Goal: Information Seeking & Learning: Learn about a topic

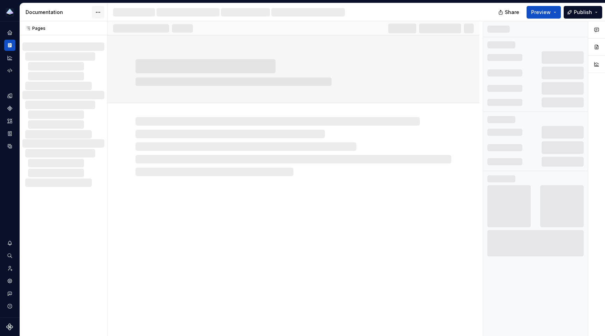
click at [96, 13] on html "Prism Design System KL Design system data Documentation KL Share Preview Publis…" at bounding box center [302, 168] width 605 height 336
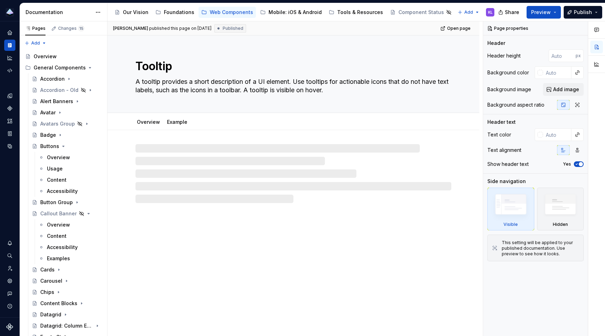
click at [96, 13] on html "Prism Design System KL Design system data Documentation Accessibility guide for…" at bounding box center [302, 168] width 605 height 336
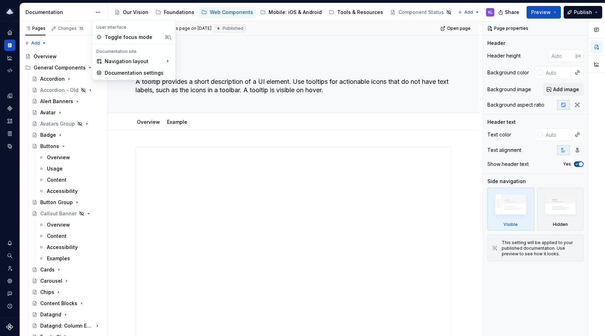
click at [72, 13] on html "Prism Design System KL Design system data Documentation Accessibility guide for…" at bounding box center [302, 168] width 605 height 336
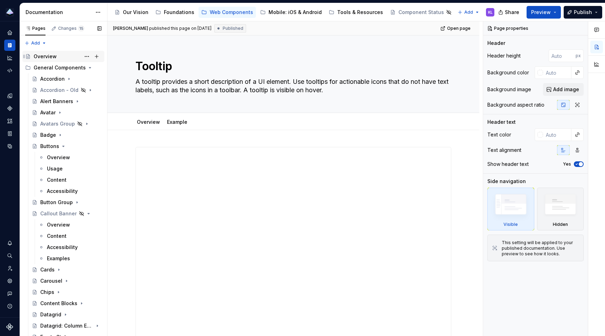
click at [44, 56] on div "Overview" at bounding box center [45, 56] width 23 height 7
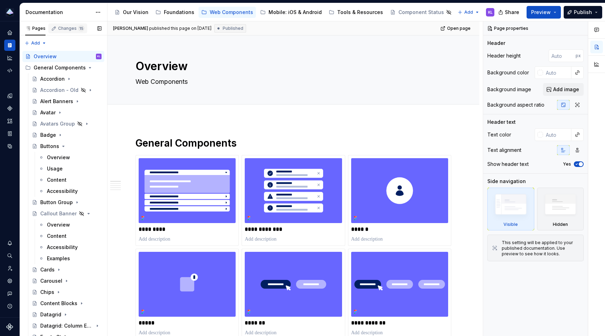
click at [62, 30] on div "Changes 15" at bounding box center [71, 29] width 26 height 6
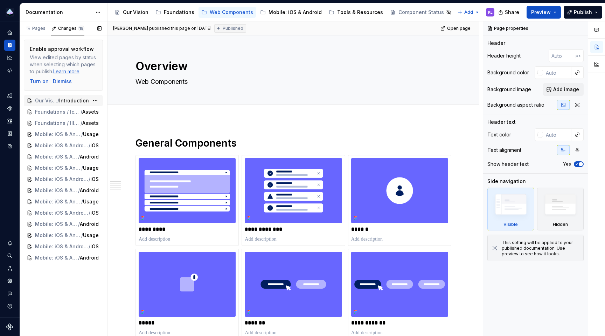
click at [57, 101] on span "/" at bounding box center [58, 100] width 2 height 7
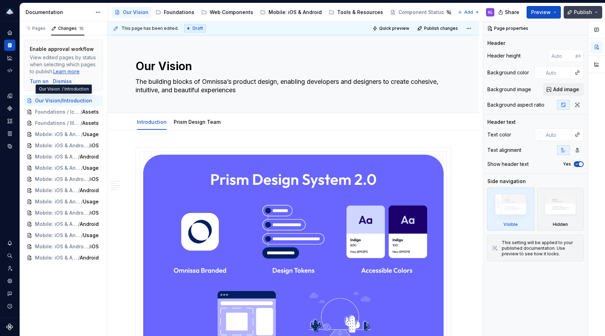
click at [578, 11] on span "Publish" at bounding box center [583, 12] width 18 height 7
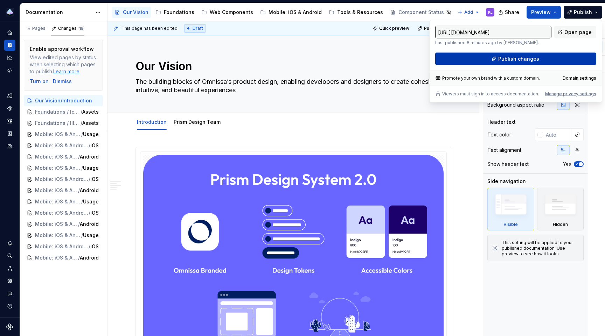
click at [488, 59] on button "Publish changes" at bounding box center [516, 59] width 161 height 13
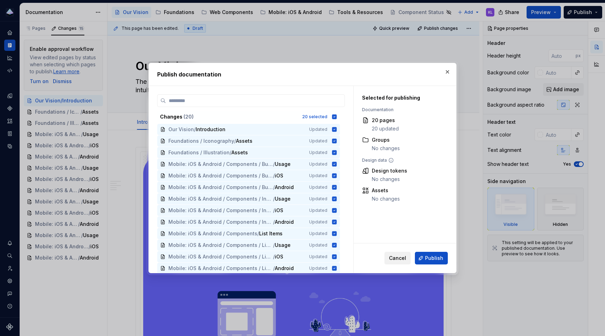
click at [400, 258] on span "Cancel" at bounding box center [397, 257] width 17 height 7
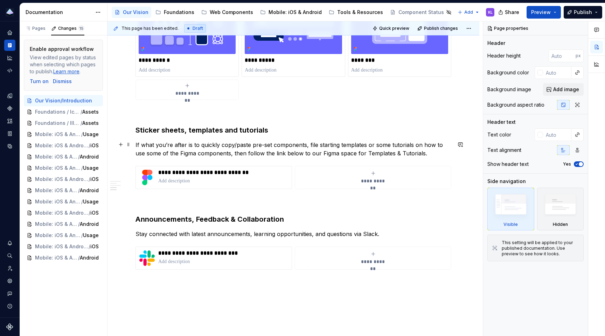
scroll to position [647, 0]
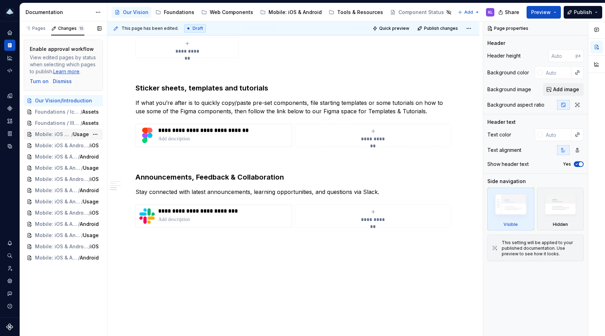
click at [57, 137] on span "Mobile: iOS & Android / Components / Buttons" at bounding box center [53, 134] width 36 height 7
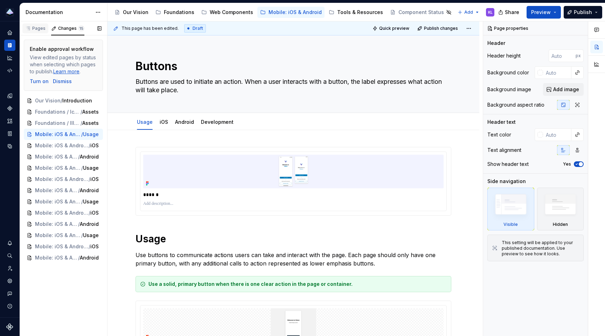
click at [42, 28] on div "Pages" at bounding box center [35, 29] width 20 height 6
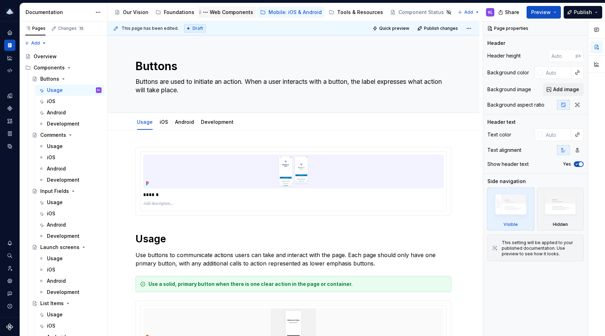
click at [224, 13] on div "Web Components" at bounding box center [231, 12] width 43 height 7
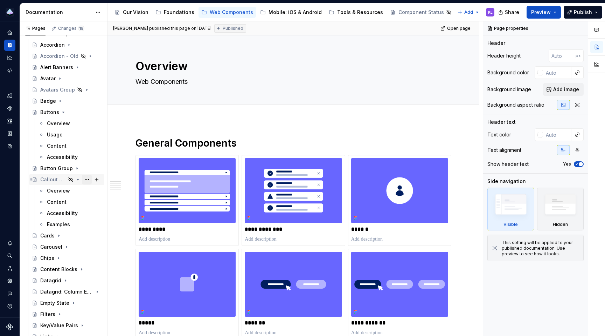
scroll to position [33, 0]
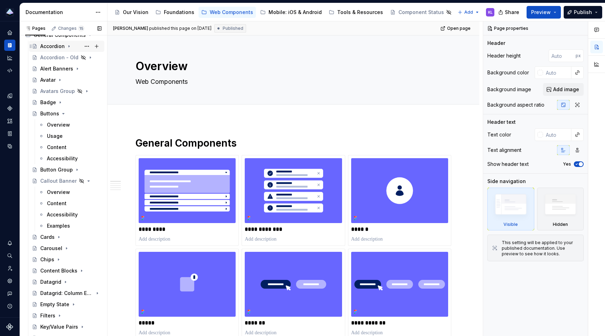
click at [55, 45] on div "Accordion" at bounding box center [52, 46] width 25 height 7
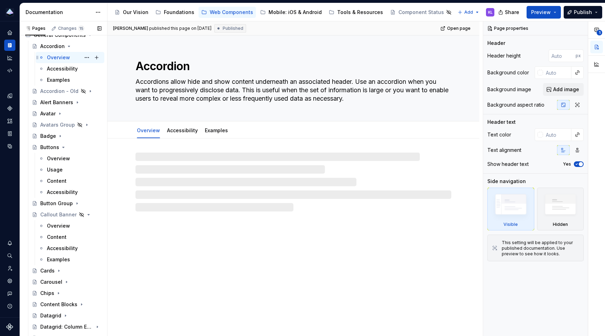
click at [59, 57] on div "Overview" at bounding box center [58, 57] width 23 height 7
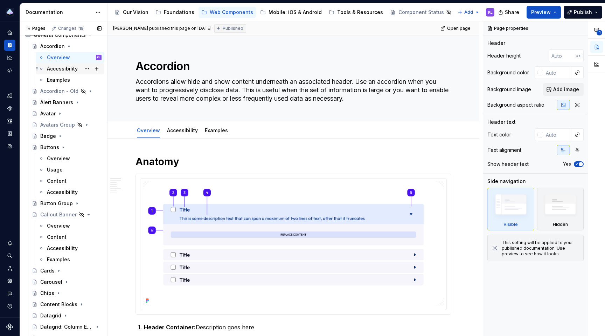
click at [58, 69] on div "Accessibility" at bounding box center [62, 68] width 31 height 7
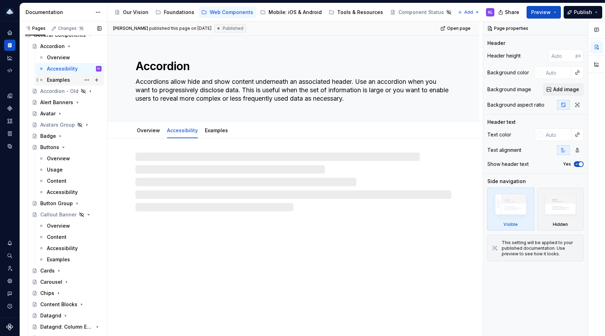
click at [56, 80] on div "Examples" at bounding box center [58, 79] width 23 height 7
click at [55, 103] on div "Alert Banners" at bounding box center [56, 102] width 33 height 7
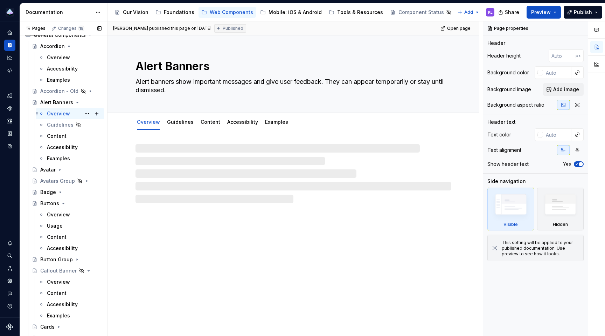
click at [56, 113] on div "Overview" at bounding box center [58, 113] width 23 height 7
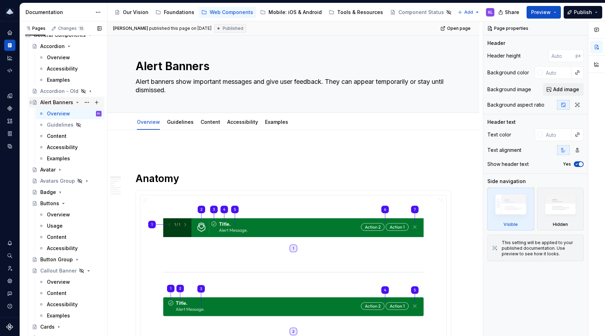
click at [56, 101] on div "Alert Banners" at bounding box center [56, 102] width 33 height 7
click at [56, 115] on div "Overview" at bounding box center [58, 113] width 23 height 7
click at [52, 137] on div "Content" at bounding box center [57, 135] width 20 height 7
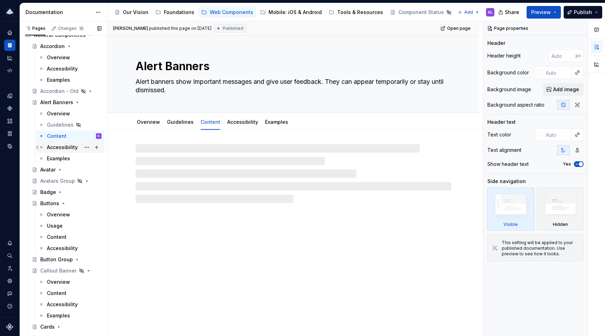
click at [57, 149] on div "Accessibility" at bounding box center [62, 147] width 31 height 7
click at [60, 158] on div "Examples" at bounding box center [58, 158] width 23 height 7
click at [62, 112] on div "Overview" at bounding box center [58, 113] width 23 height 7
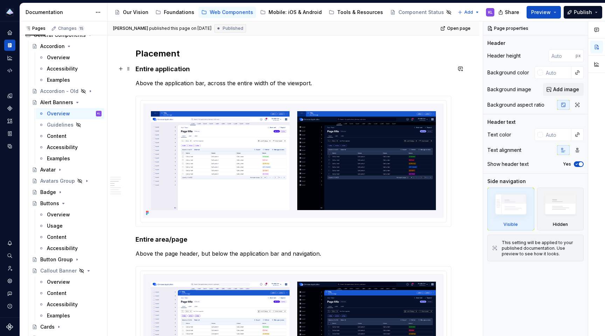
scroll to position [656, 0]
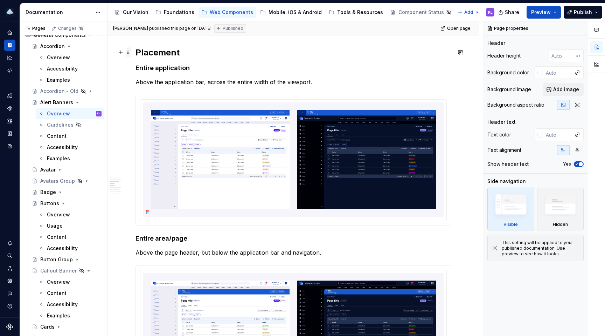
click at [126, 50] on span at bounding box center [129, 52] width 6 height 10
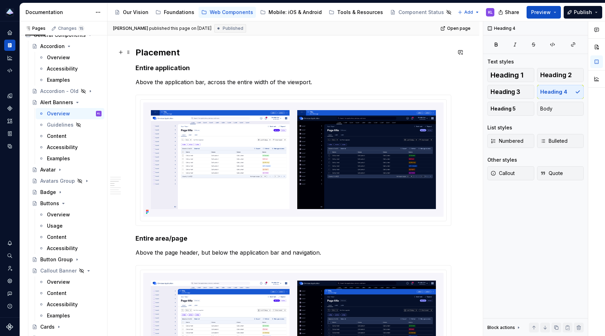
click at [244, 65] on h4 "Entire application" at bounding box center [294, 68] width 316 height 8
click at [83, 113] on button "Page tree" at bounding box center [87, 114] width 10 height 10
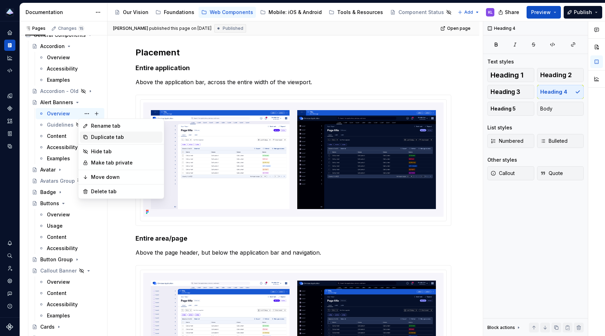
click at [101, 137] on div "Duplicate tab" at bounding box center [125, 136] width 69 height 7
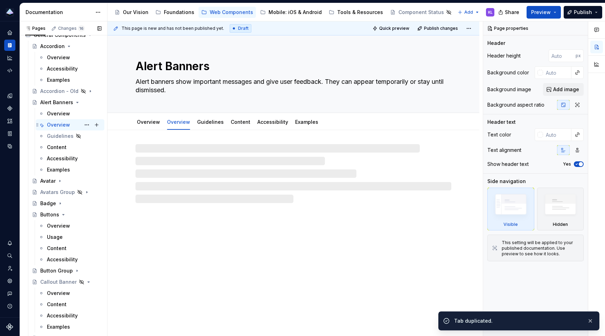
click at [68, 126] on div "Overview" at bounding box center [58, 124] width 23 height 7
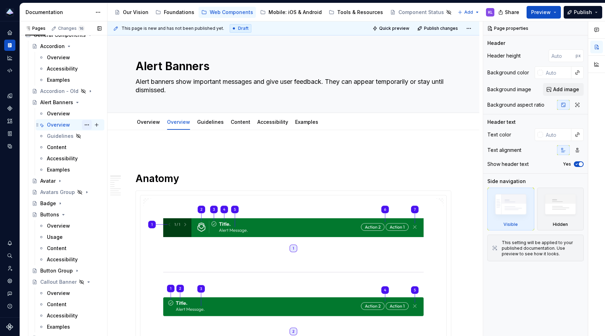
click at [83, 124] on button "Page tree" at bounding box center [87, 125] width 10 height 10
type textarea "*"
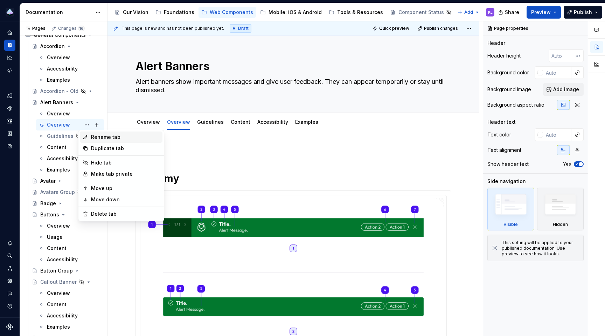
click at [94, 135] on div "Rename tab" at bounding box center [125, 136] width 69 height 7
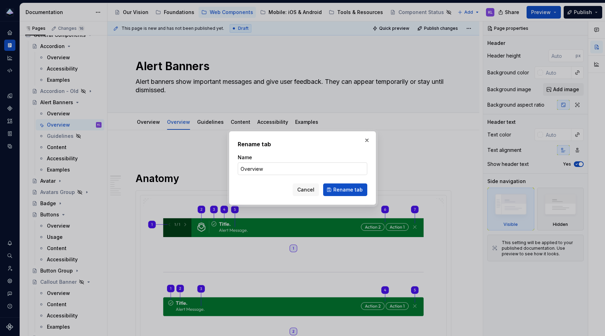
click at [286, 167] on input "Overview" at bounding box center [303, 168] width 130 height 13
type input "Overview - Draft"
click at [343, 192] on span "Rename tab" at bounding box center [348, 189] width 29 height 7
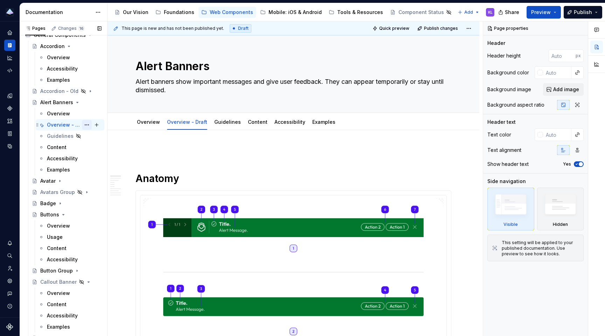
click at [83, 124] on button "Page tree" at bounding box center [87, 125] width 10 height 10
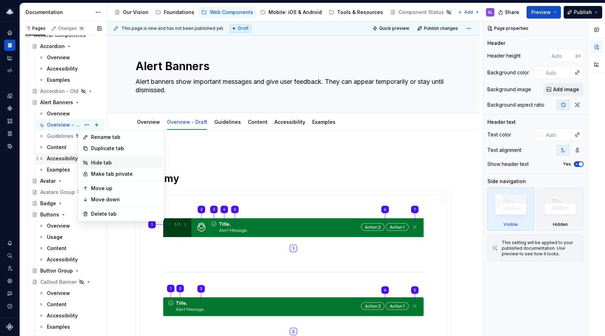
click at [99, 163] on div "Hide tab" at bounding box center [125, 162] width 69 height 7
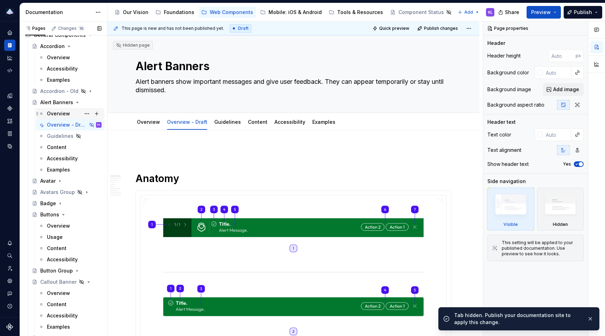
click at [64, 113] on div "Overview" at bounding box center [58, 113] width 23 height 7
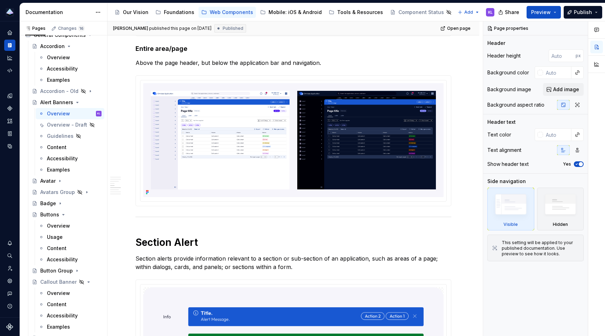
scroll to position [848, 0]
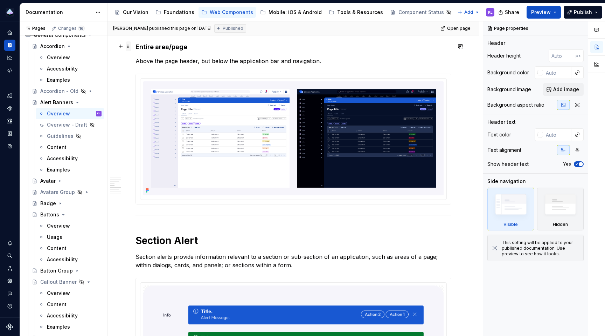
click at [130, 46] on span at bounding box center [129, 46] width 6 height 10
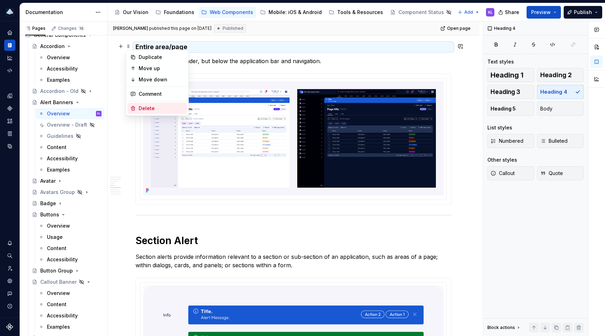
click at [151, 111] on div "Delete" at bounding box center [162, 108] width 46 height 7
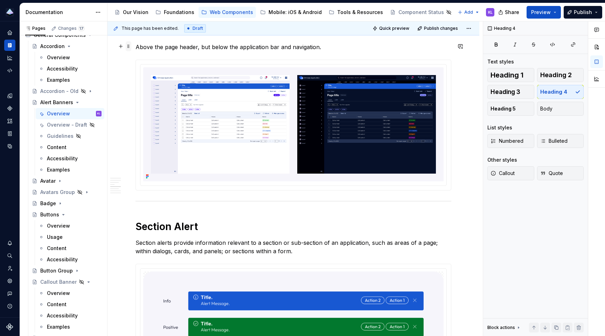
click at [128, 46] on span at bounding box center [129, 46] width 6 height 10
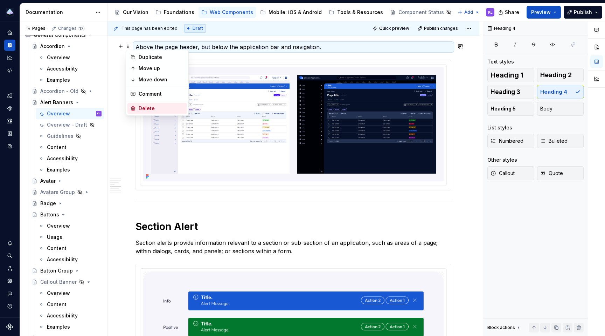
click at [143, 108] on div "Delete" at bounding box center [162, 108] width 46 height 7
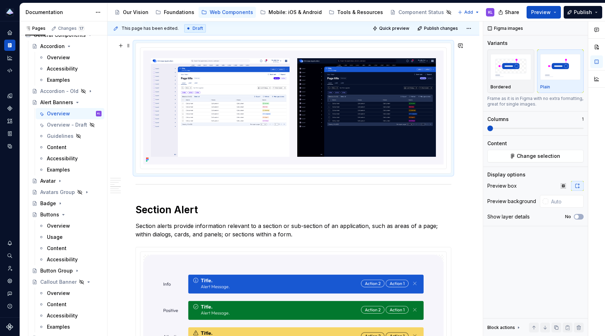
scroll to position [831, 0]
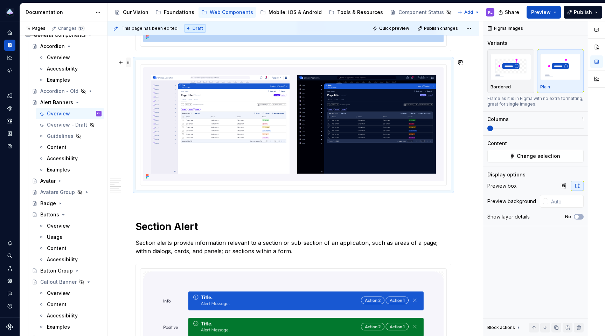
click at [128, 62] on span at bounding box center [129, 62] width 6 height 10
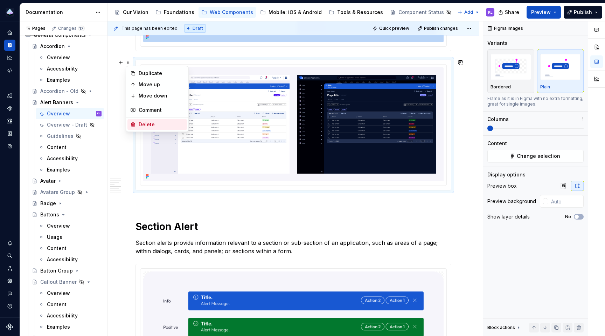
click at [149, 123] on div "Delete" at bounding box center [162, 124] width 46 height 7
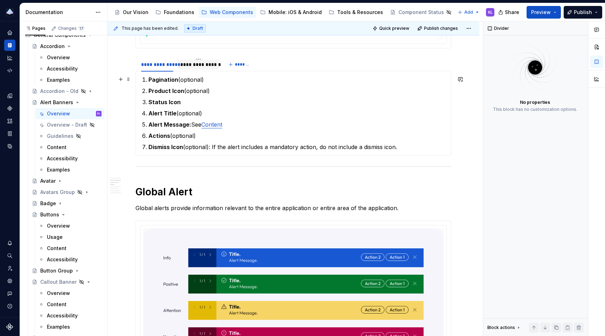
scroll to position [439, 0]
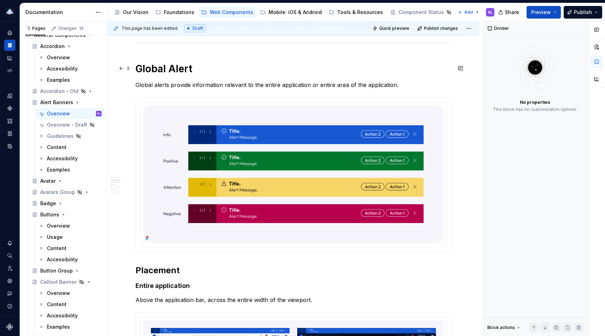
click at [156, 70] on h1 "Global Alert" at bounding box center [294, 68] width 316 height 13
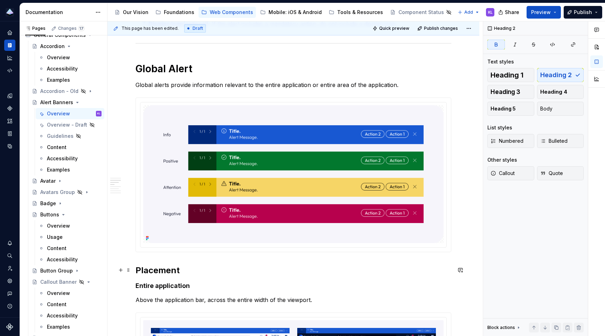
click at [165, 268] on strong "Placement" at bounding box center [158, 270] width 44 height 10
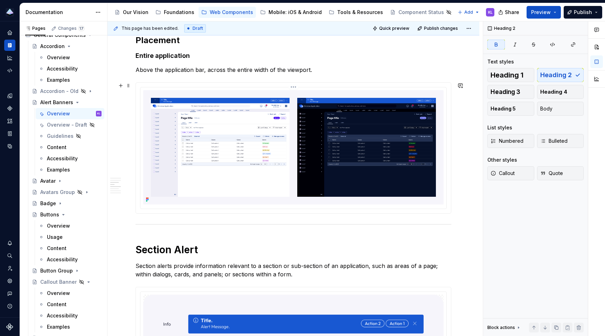
scroll to position [669, 0]
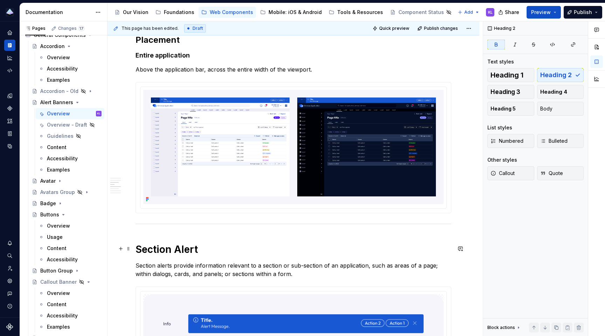
click at [178, 249] on h1 "Section Alert" at bounding box center [294, 249] width 316 height 13
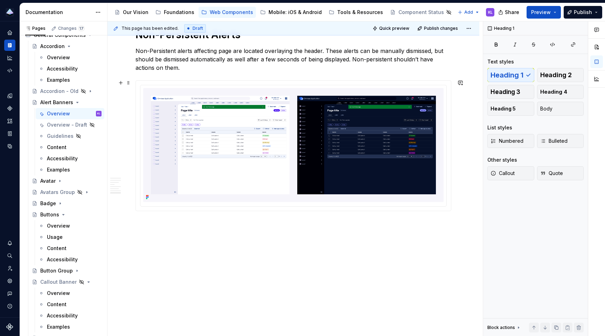
scroll to position [1308, 0]
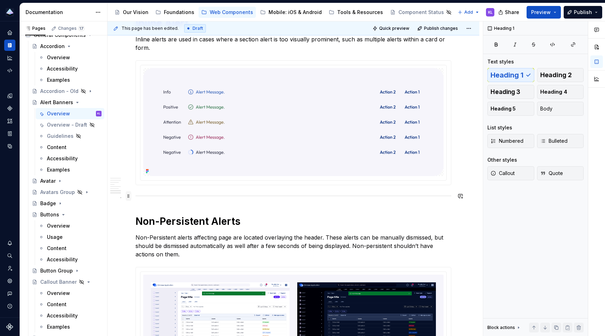
click at [129, 196] on span at bounding box center [129, 196] width 6 height 10
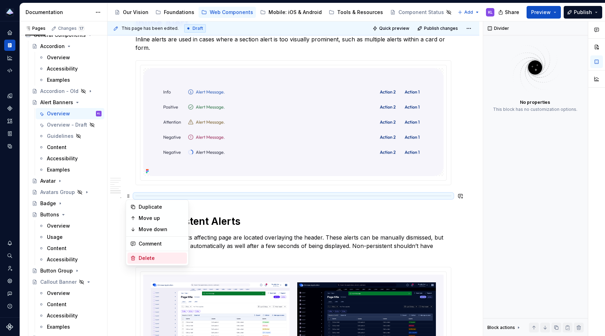
click at [157, 254] on div "Delete" at bounding box center [162, 257] width 46 height 7
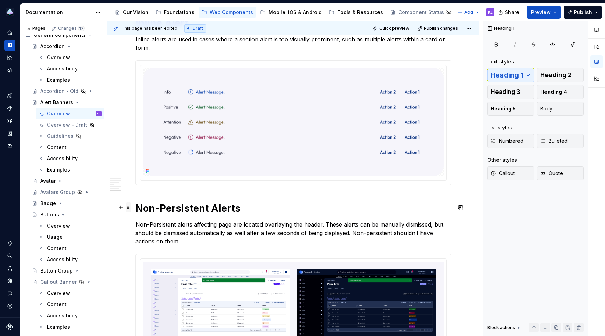
click at [128, 207] on span at bounding box center [129, 207] width 6 height 10
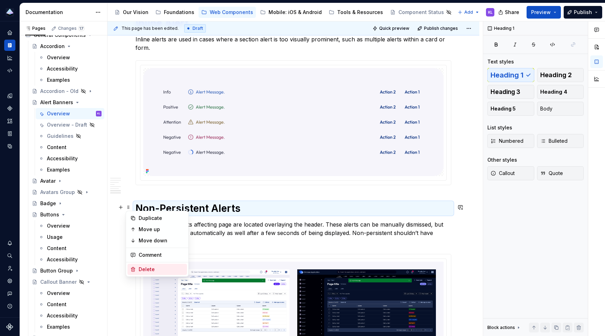
click at [157, 270] on div "Delete" at bounding box center [162, 269] width 46 height 7
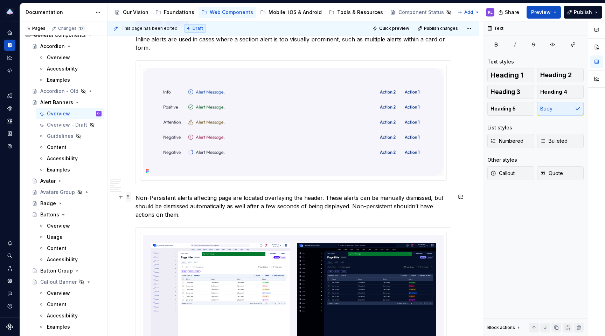
click at [130, 194] on span at bounding box center [129, 197] width 6 height 10
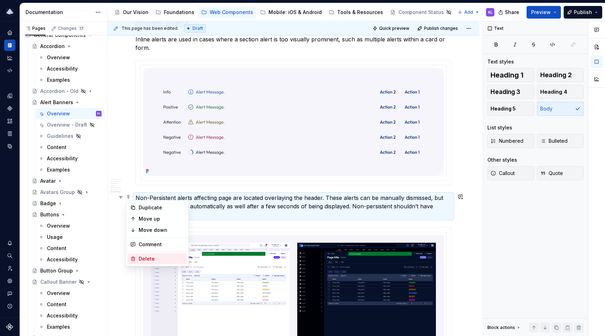
click at [147, 258] on div "Delete" at bounding box center [162, 258] width 46 height 7
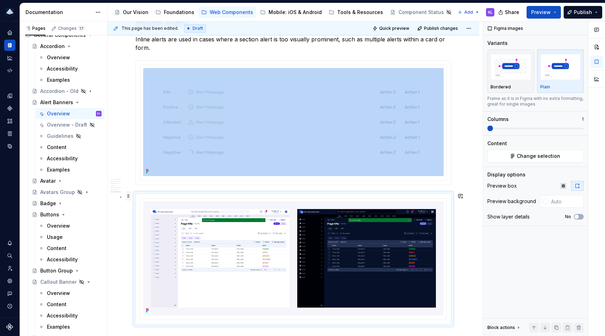
click at [129, 197] on span at bounding box center [129, 196] width 6 height 10
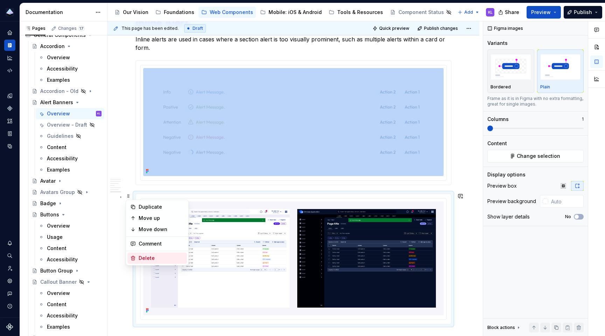
click at [144, 259] on div "Delete" at bounding box center [162, 257] width 46 height 7
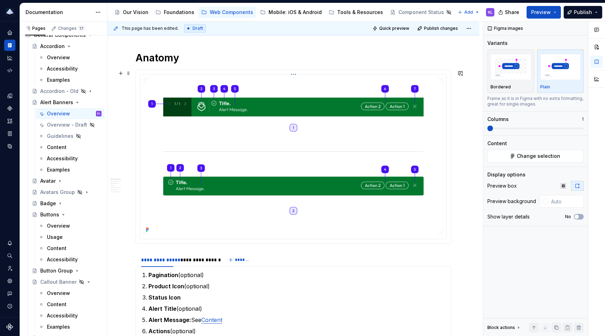
scroll to position [0, 0]
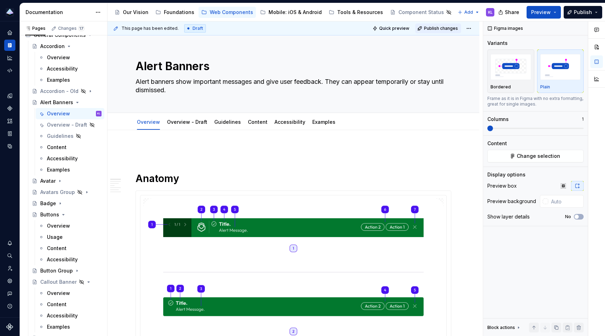
click at [447, 28] on span "Publish changes" at bounding box center [441, 29] width 34 height 6
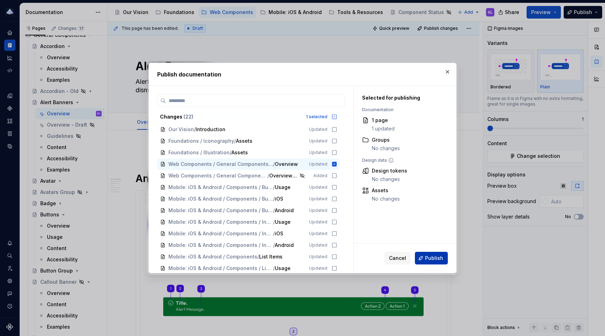
click at [428, 260] on span "Publish" at bounding box center [434, 257] width 18 height 7
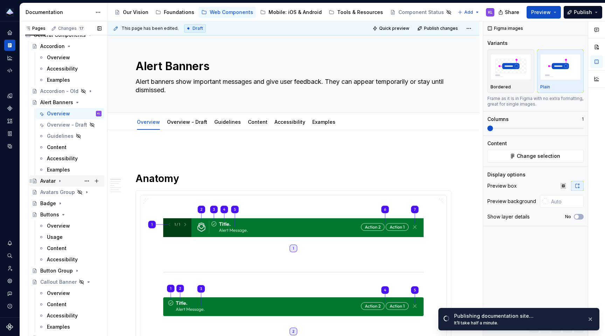
click at [51, 181] on div "Avatar" at bounding box center [47, 180] width 15 height 7
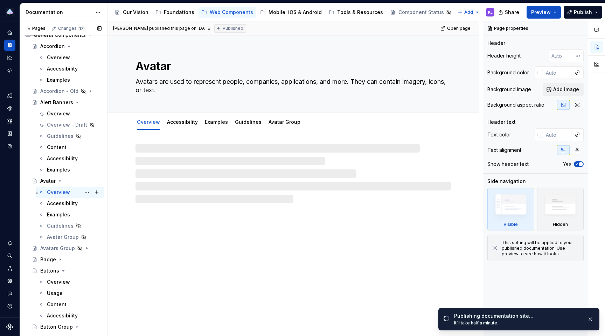
click at [56, 192] on div "Overview" at bounding box center [58, 192] width 23 height 7
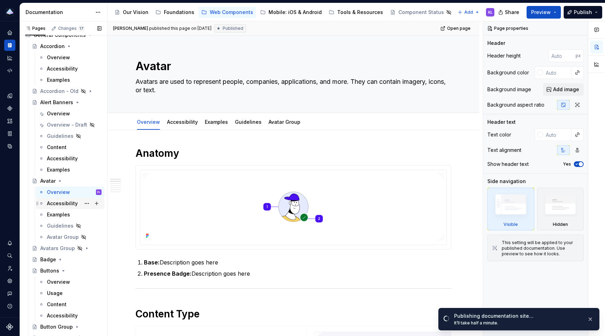
click at [59, 204] on div "Accessibility" at bounding box center [62, 203] width 31 height 7
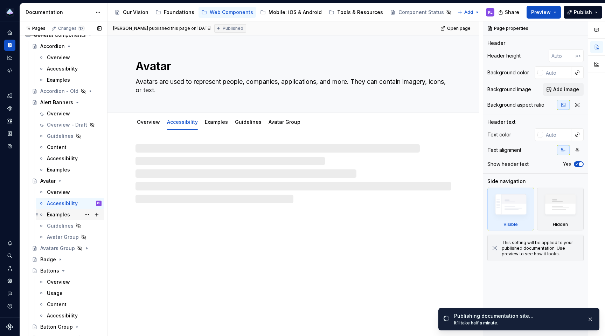
click at [60, 216] on div "Examples" at bounding box center [58, 214] width 23 height 7
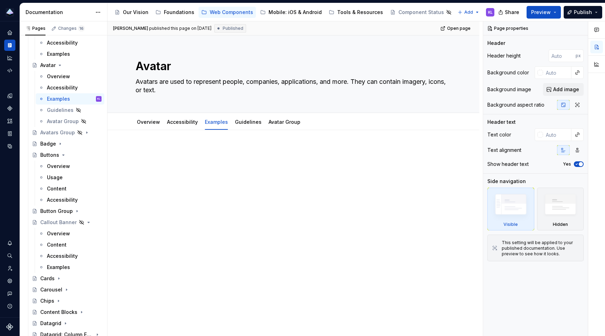
scroll to position [138, 0]
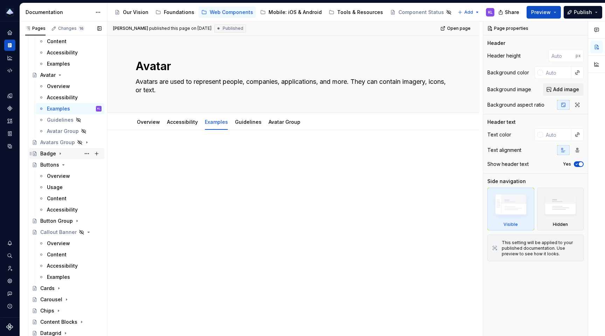
click at [48, 153] on div "Badge" at bounding box center [48, 153] width 16 height 7
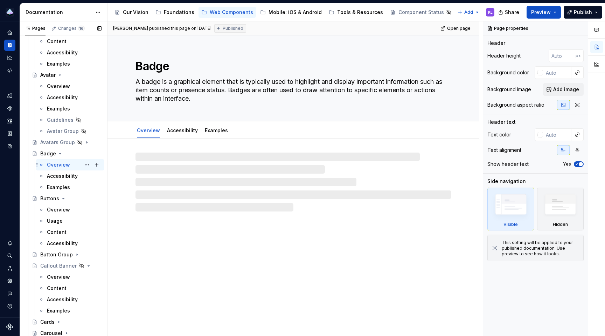
click at [57, 164] on div "Overview" at bounding box center [58, 164] width 23 height 7
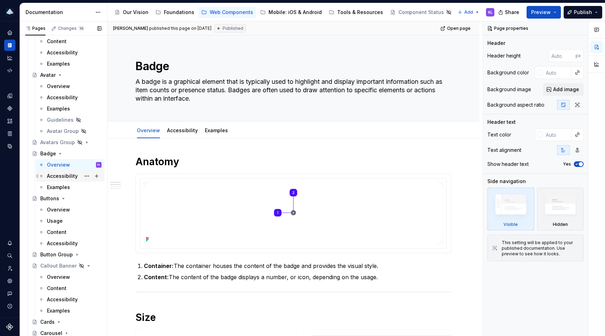
click at [61, 176] on div "Accessibility" at bounding box center [62, 175] width 31 height 7
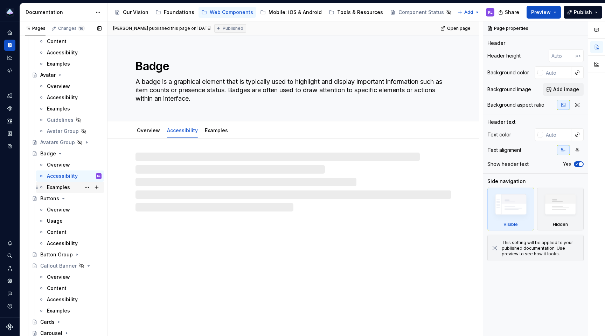
click at [59, 187] on div "Examples" at bounding box center [58, 187] width 23 height 7
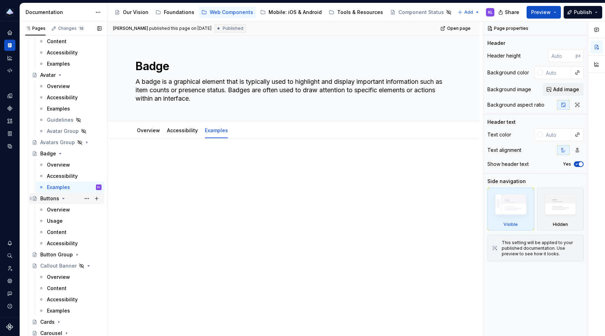
click at [49, 199] on div "Buttons" at bounding box center [49, 198] width 19 height 7
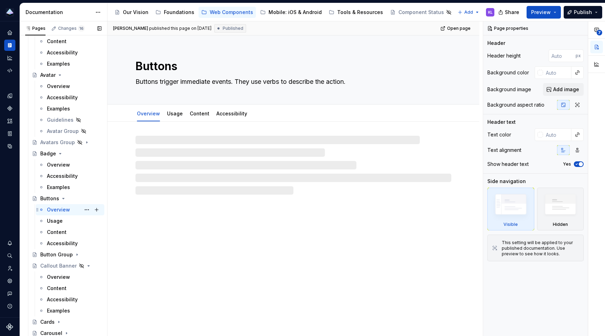
click at [53, 206] on div "Overview" at bounding box center [58, 209] width 23 height 7
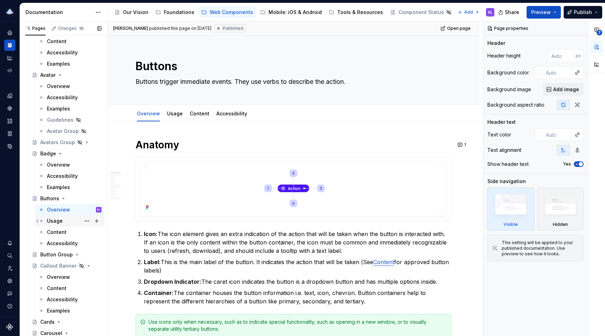
click at [53, 221] on div "Usage" at bounding box center [55, 220] width 16 height 7
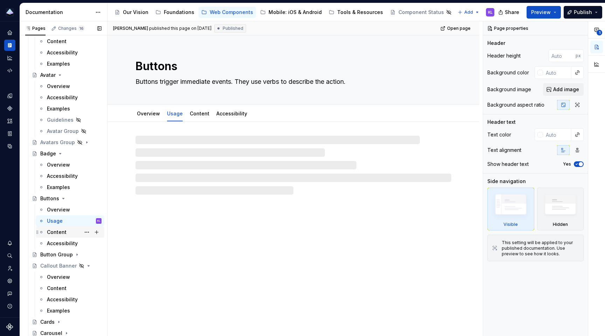
click at [55, 231] on div "Content" at bounding box center [57, 231] width 20 height 7
click at [56, 243] on div "Accessibility" at bounding box center [62, 243] width 31 height 7
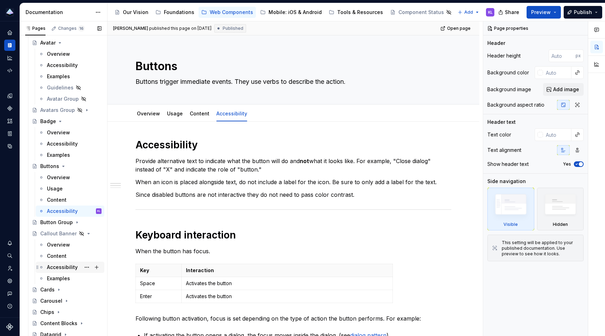
scroll to position [226, 0]
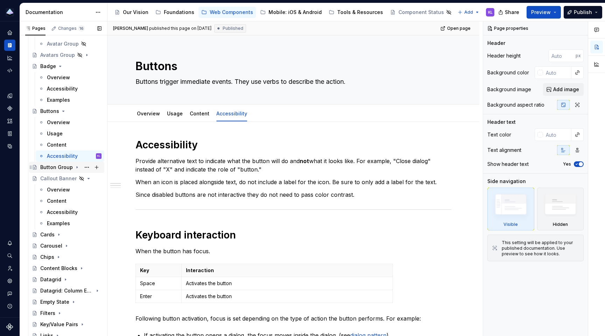
click at [53, 170] on div "Button Group" at bounding box center [56, 167] width 33 height 7
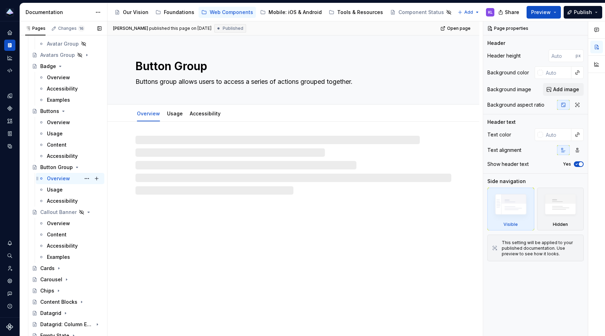
click at [54, 177] on div "Overview" at bounding box center [58, 178] width 23 height 7
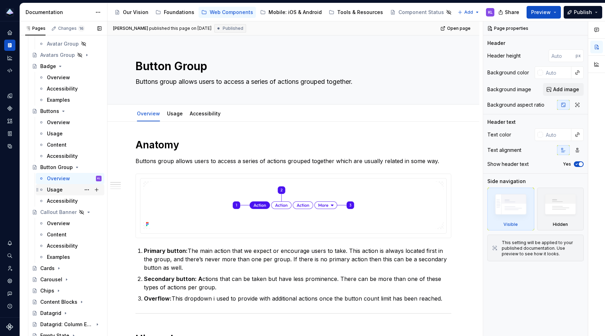
click at [54, 189] on div "Usage" at bounding box center [55, 189] width 16 height 7
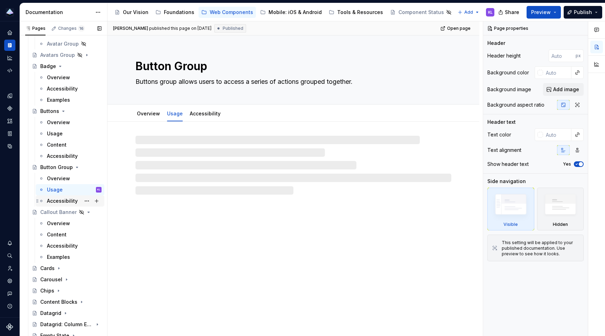
click at [57, 198] on div "Accessibility" at bounding box center [62, 200] width 31 height 7
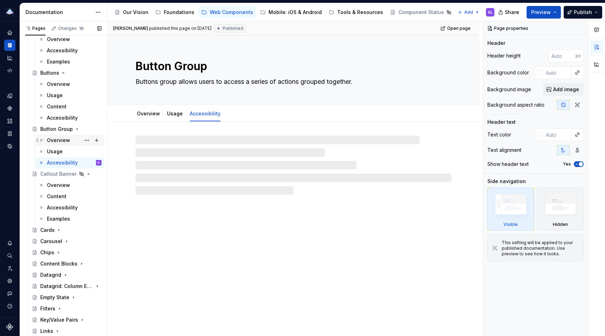
scroll to position [283, 0]
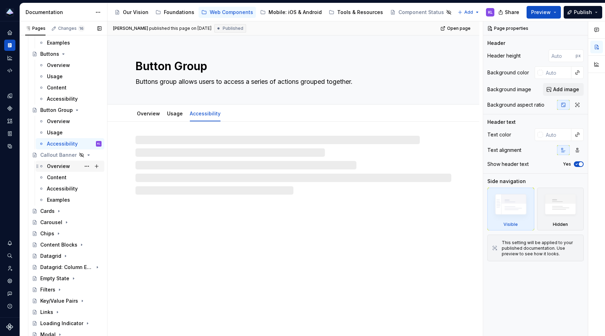
click at [58, 166] on div "Overview" at bounding box center [58, 166] width 23 height 7
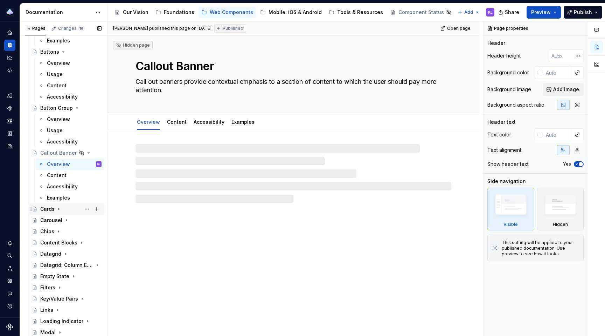
scroll to position [295, 0]
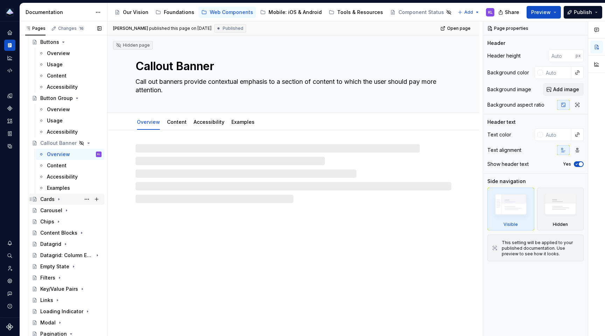
click at [49, 200] on div "Cards" at bounding box center [47, 199] width 14 height 7
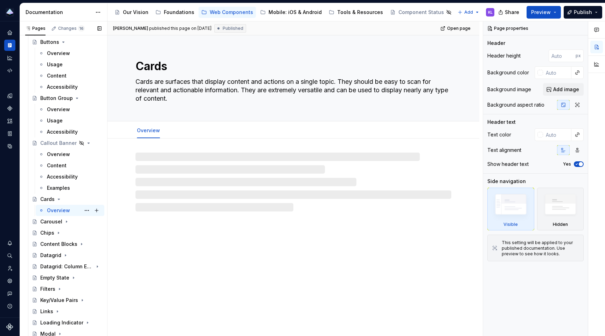
click at [52, 208] on div "Overview" at bounding box center [58, 210] width 23 height 7
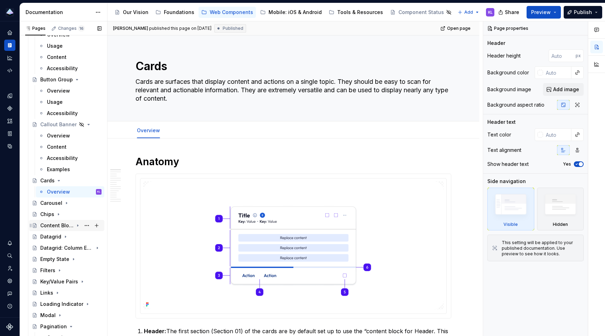
scroll to position [343, 0]
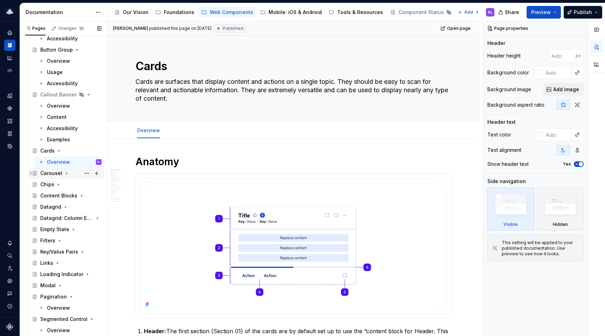
click at [49, 173] on div "Carousel" at bounding box center [51, 173] width 22 height 7
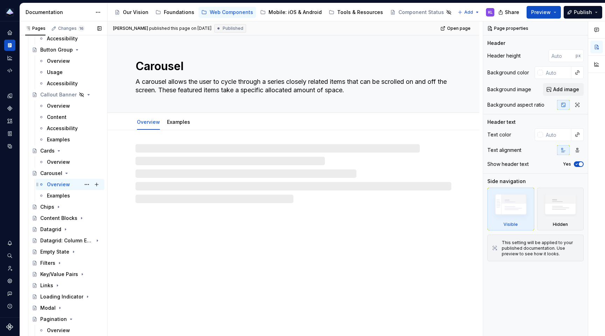
click at [55, 184] on div "Overview" at bounding box center [58, 184] width 23 height 7
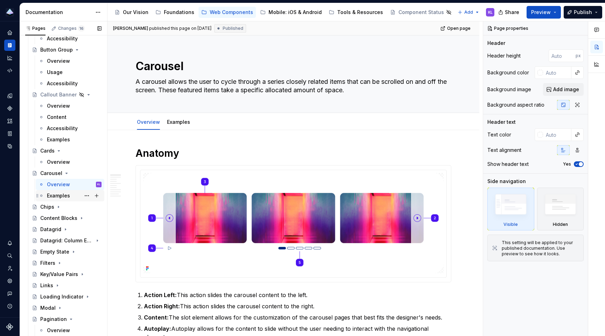
click at [55, 196] on div "Examples" at bounding box center [58, 195] width 23 height 7
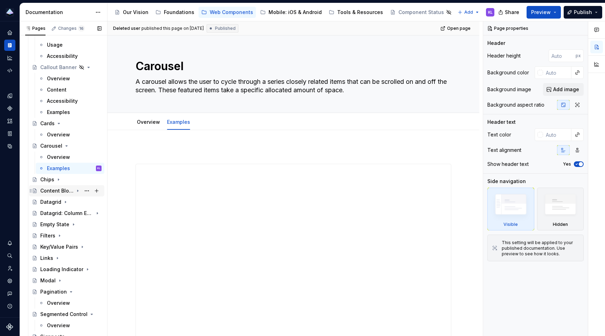
scroll to position [376, 0]
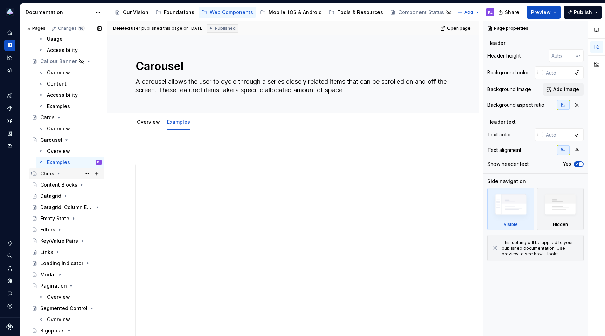
click at [52, 171] on div "Chips" at bounding box center [47, 173] width 14 height 7
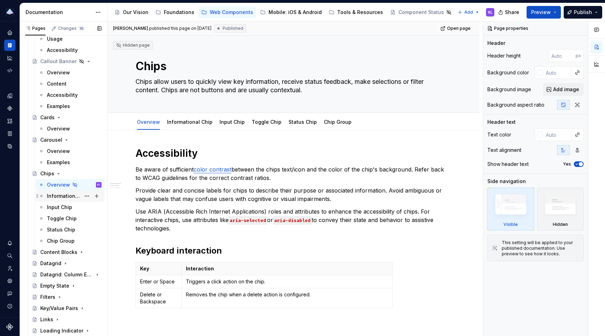
click at [59, 197] on div "Informational Chip" at bounding box center [64, 195] width 34 height 7
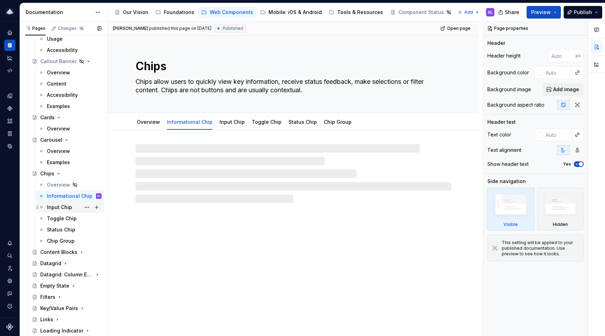
click at [57, 205] on div "Input Chip" at bounding box center [59, 207] width 25 height 7
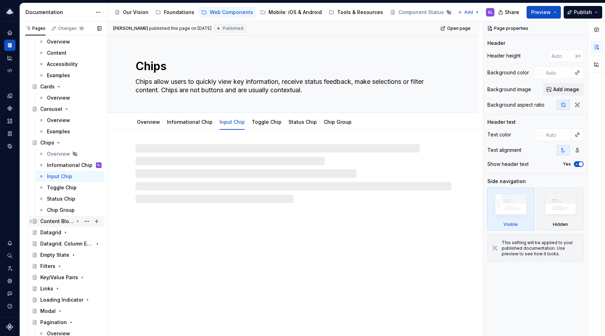
scroll to position [431, 0]
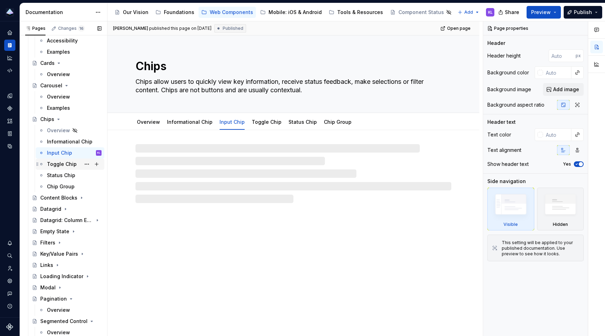
click at [55, 164] on div "Toggle Chip" at bounding box center [62, 163] width 30 height 7
click at [57, 176] on div "Status Chip" at bounding box center [61, 175] width 28 height 7
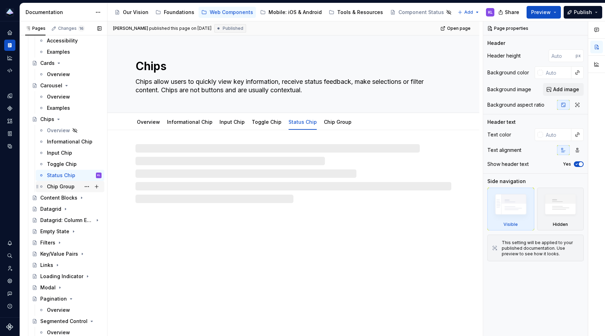
click at [57, 183] on div "Chip Group" at bounding box center [61, 186] width 28 height 7
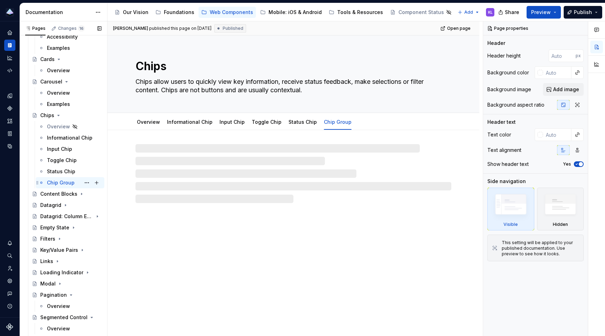
scroll to position [437, 0]
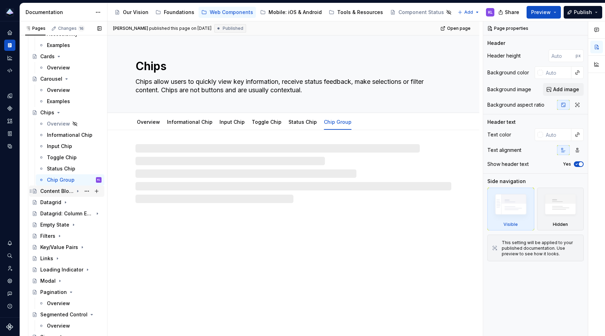
click at [56, 190] on div "Content Blocks" at bounding box center [56, 190] width 33 height 7
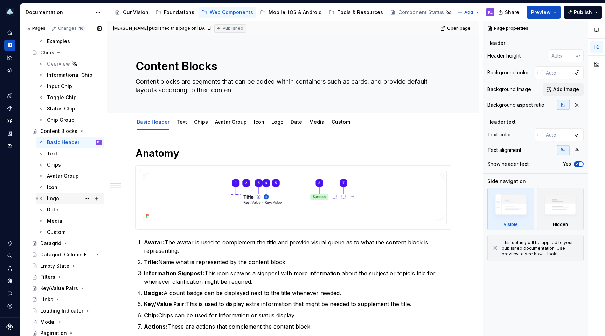
scroll to position [498, 0]
click at [52, 241] on div "Datagrid" at bounding box center [50, 242] width 21 height 7
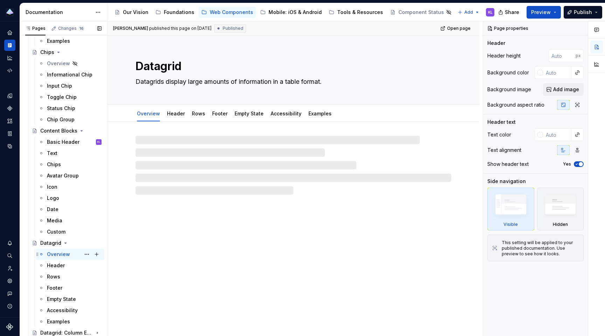
click at [60, 252] on div "Overview" at bounding box center [58, 254] width 23 height 7
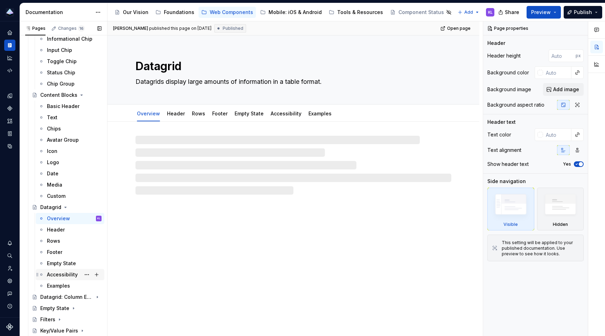
scroll to position [575, 0]
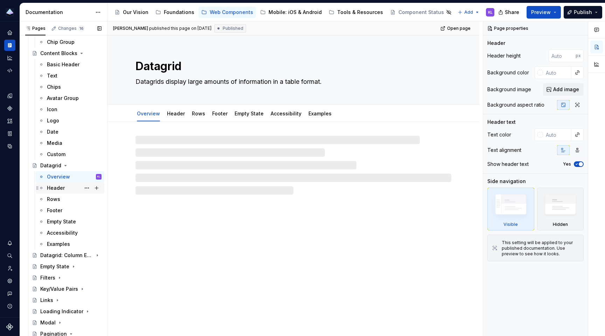
click at [56, 189] on div "Header" at bounding box center [56, 187] width 18 height 7
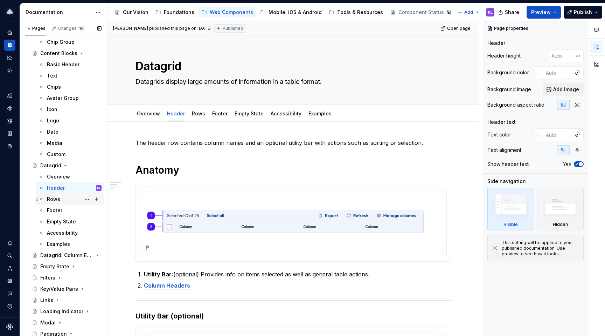
click at [55, 198] on div "Rows" at bounding box center [53, 199] width 13 height 7
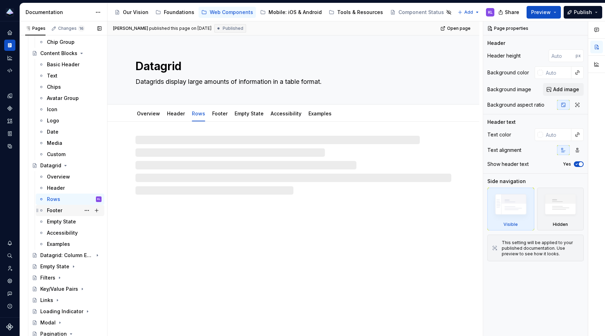
click at [56, 211] on div "Footer" at bounding box center [54, 210] width 15 height 7
click at [58, 221] on div "Empty State" at bounding box center [61, 221] width 29 height 7
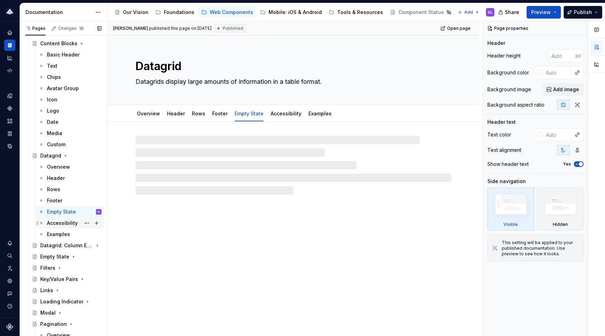
scroll to position [588, 0]
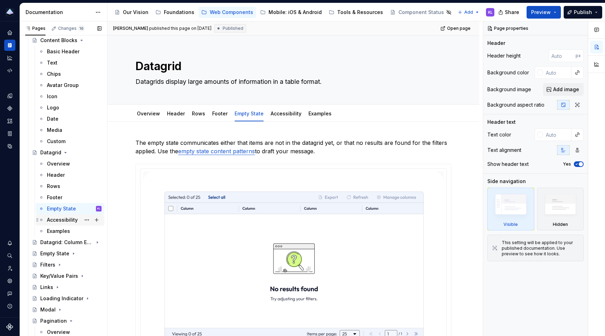
click at [55, 219] on div "Accessibility" at bounding box center [62, 219] width 31 height 7
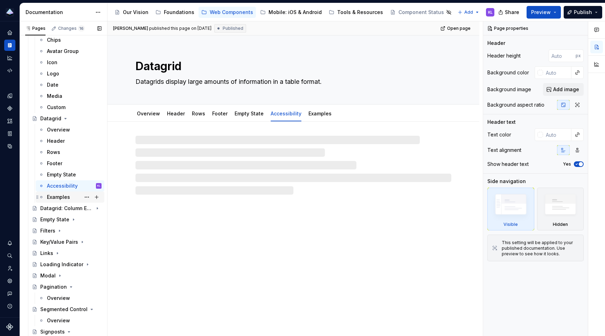
scroll to position [643, 0]
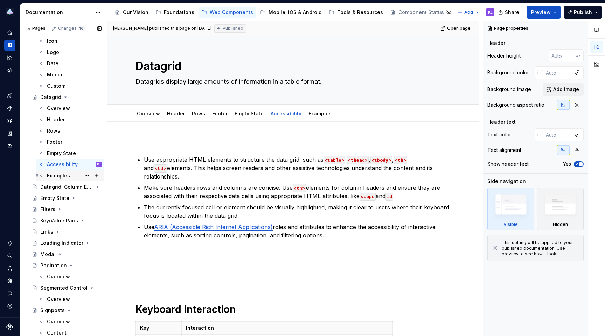
click at [56, 174] on div "Examples" at bounding box center [58, 175] width 23 height 7
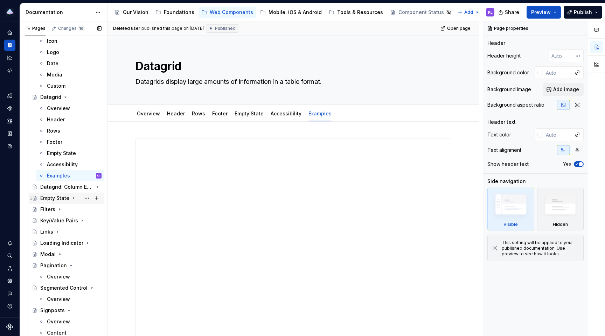
click at [56, 198] on div "Empty State" at bounding box center [54, 197] width 29 height 7
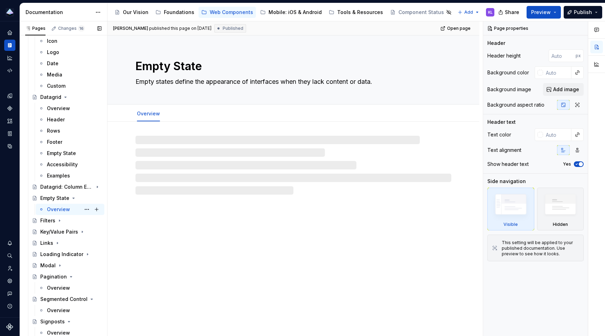
click at [59, 209] on div "Overview" at bounding box center [58, 209] width 23 height 7
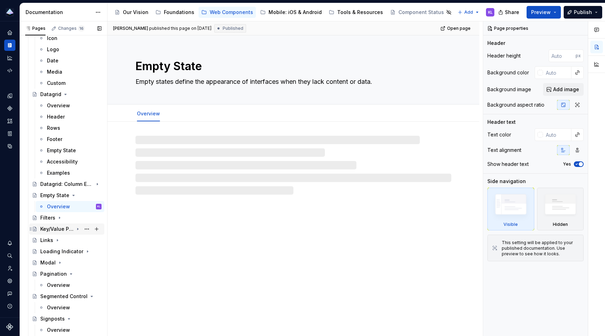
scroll to position [690, 0]
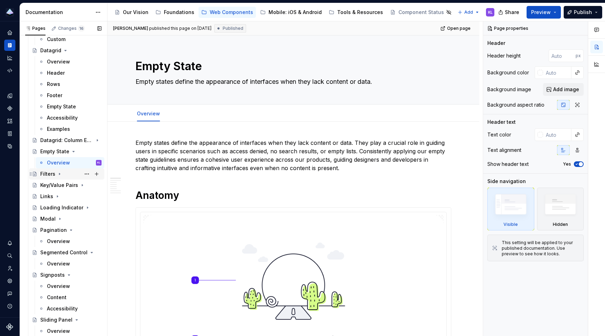
click at [57, 176] on icon "Page tree" at bounding box center [60, 174] width 6 height 6
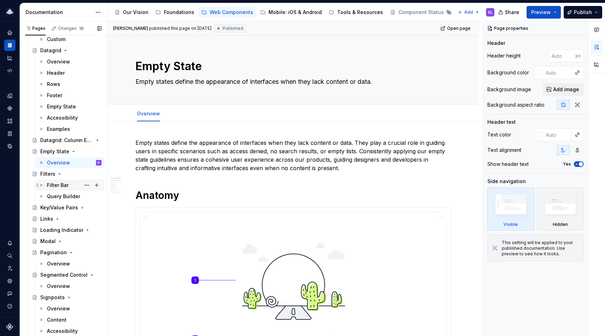
click at [56, 187] on div "Filter Bar" at bounding box center [58, 184] width 22 height 7
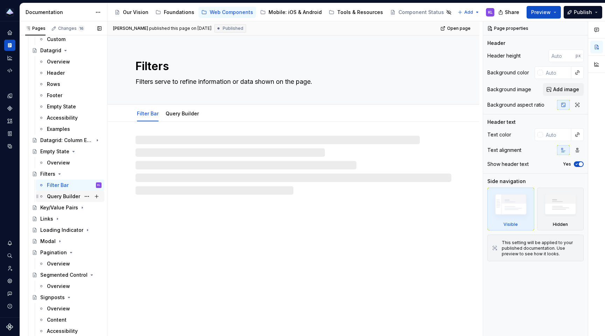
click at [59, 195] on div "Query Builder" at bounding box center [63, 196] width 33 height 7
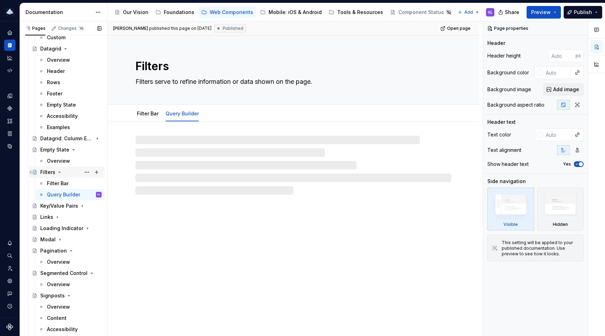
scroll to position [795, 0]
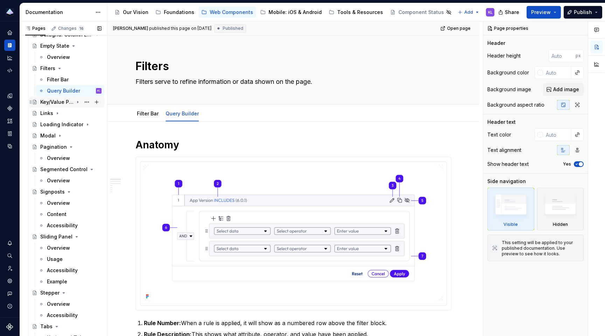
click at [55, 102] on div "Key/Value Pairs" at bounding box center [56, 101] width 33 height 7
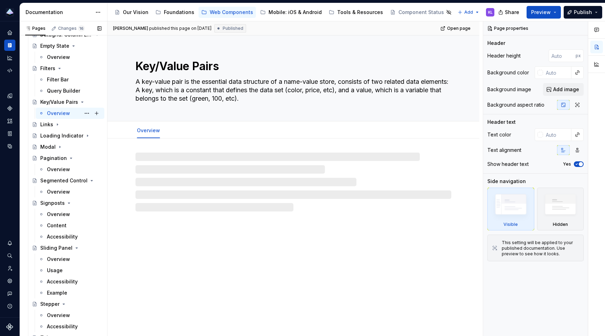
click at [54, 114] on div "Overview" at bounding box center [58, 113] width 23 height 7
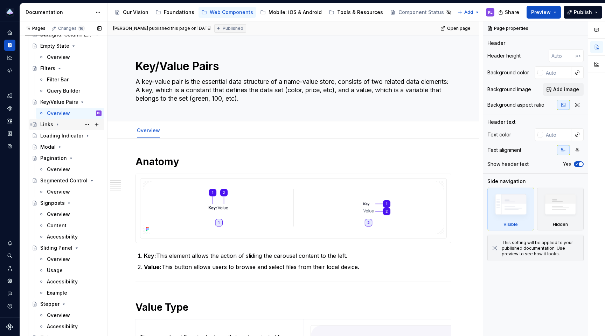
click at [47, 125] on div "Links" at bounding box center [46, 124] width 13 height 7
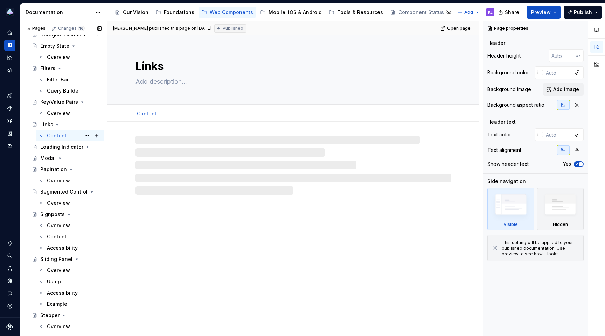
click at [54, 133] on div "Content" at bounding box center [57, 135] width 20 height 7
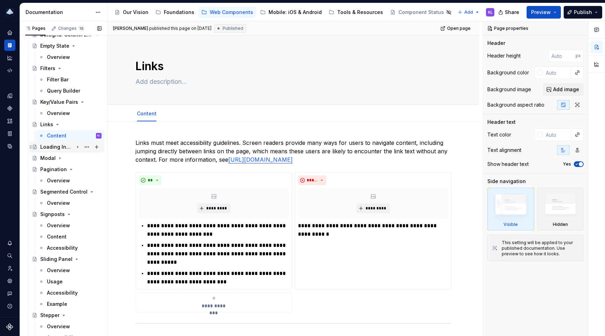
click at [57, 148] on div "Loading Indicator" at bounding box center [56, 146] width 33 height 7
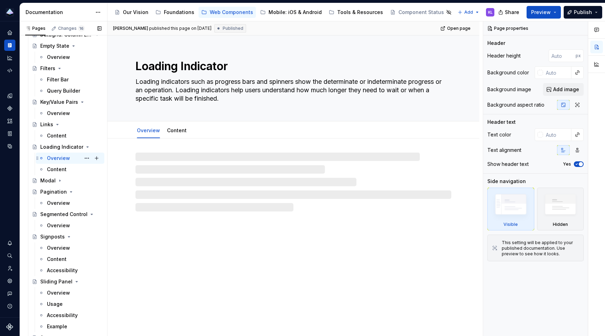
click at [58, 156] on div "Overview" at bounding box center [58, 158] width 23 height 7
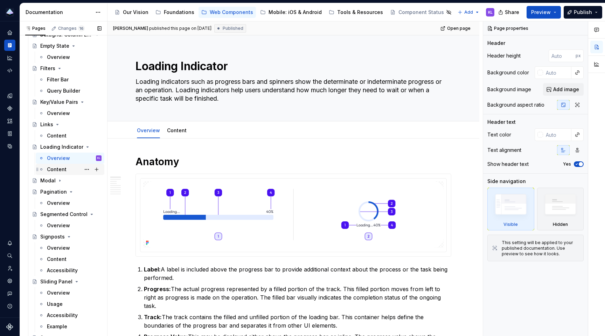
click at [58, 168] on div "Content" at bounding box center [57, 169] width 20 height 7
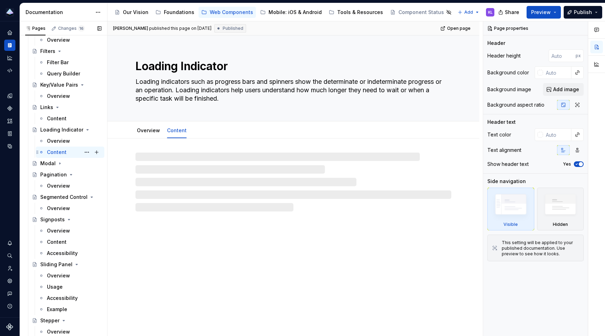
scroll to position [833, 0]
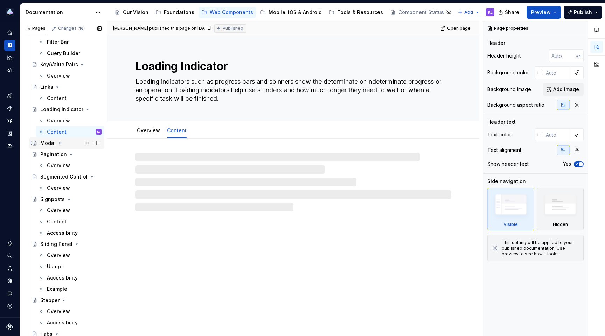
click at [53, 142] on div "Modal" at bounding box center [47, 142] width 15 height 7
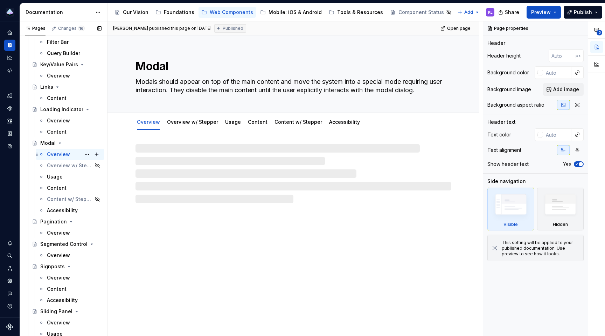
click at [65, 153] on div "Overview" at bounding box center [58, 154] width 23 height 7
click at [55, 176] on div "Usage" at bounding box center [55, 176] width 16 height 7
click at [57, 186] on div "Content" at bounding box center [57, 187] width 20 height 7
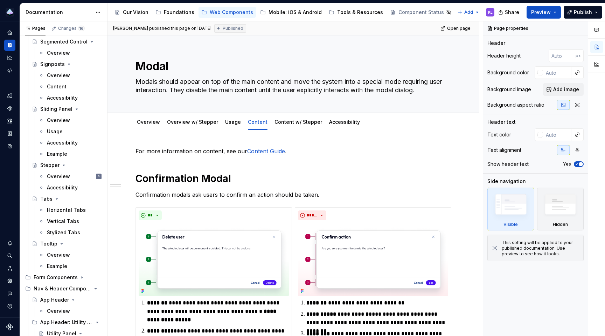
scroll to position [1088, 0]
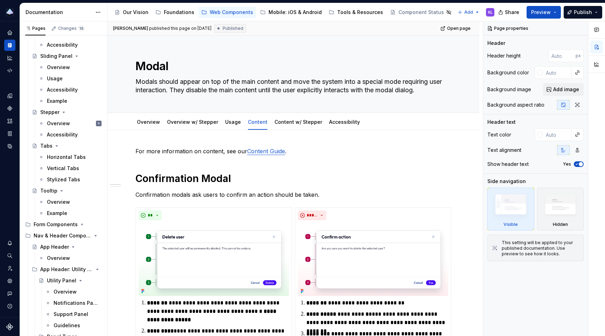
type textarea "*"
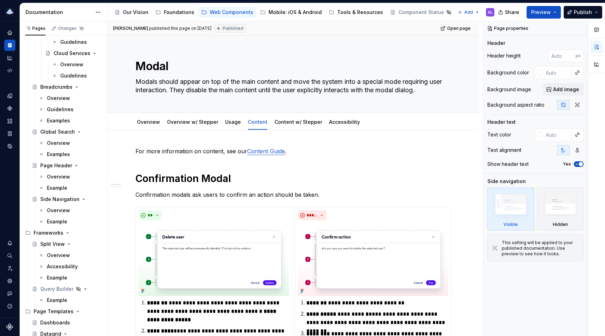
scroll to position [1578, 0]
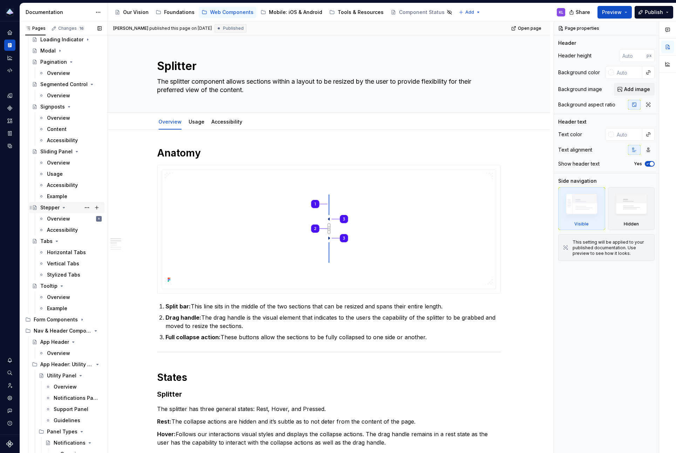
scroll to position [346, 0]
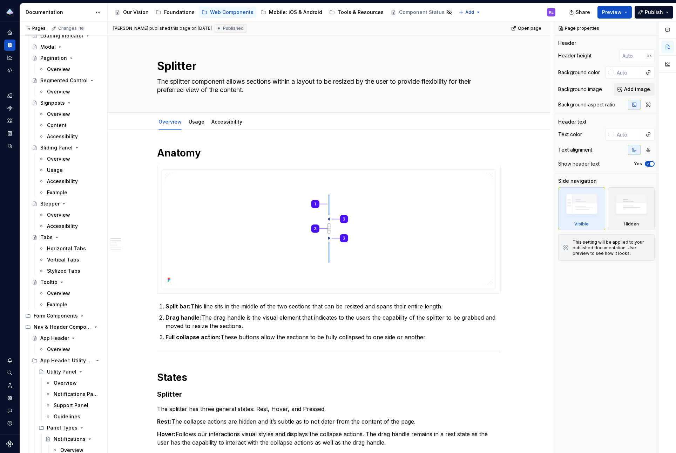
type textarea "*"
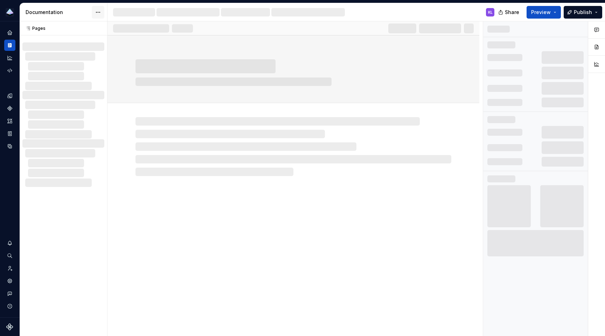
click at [98, 12] on html "Prism Design System KL Design system data Documentation KL Share Preview Publis…" at bounding box center [302, 168] width 605 height 336
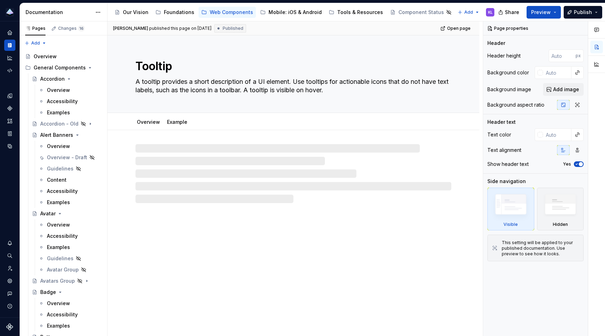
click at [98, 12] on html "Prism Design System KL Design system data Documentation Accessibility guide for…" at bounding box center [302, 168] width 605 height 336
drag, startPoint x: 75, startPoint y: 11, endPoint x: 100, endPoint y: 15, distance: 25.1
click at [75, 11] on html "Prism Design System KL Design system data Documentation Accessibility guide for…" at bounding box center [302, 168] width 605 height 336
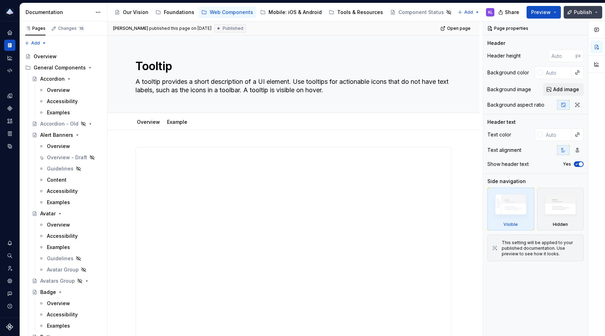
click at [598, 11] on button "Publish" at bounding box center [583, 12] width 39 height 13
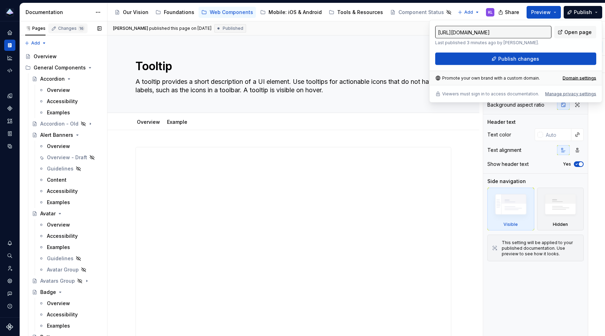
click at [72, 27] on div "Changes 16" at bounding box center [71, 29] width 27 height 6
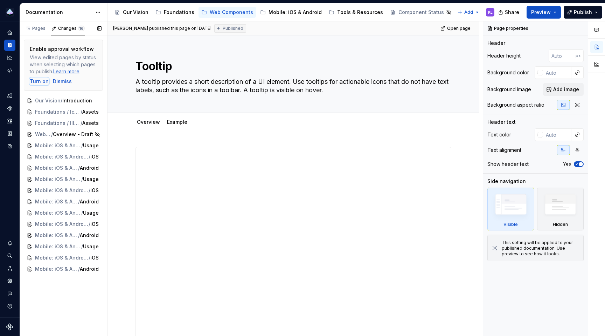
click at [41, 82] on div "Turn on" at bounding box center [39, 81] width 19 height 7
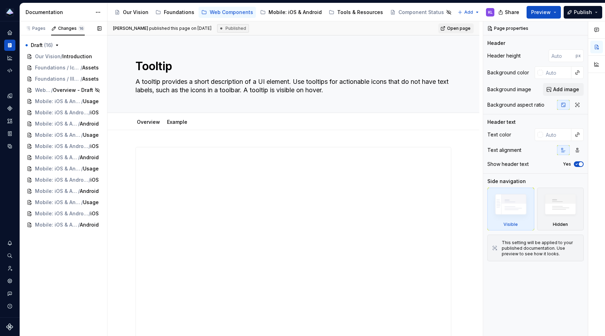
type textarea "*"
